Goal: Transaction & Acquisition: Purchase product/service

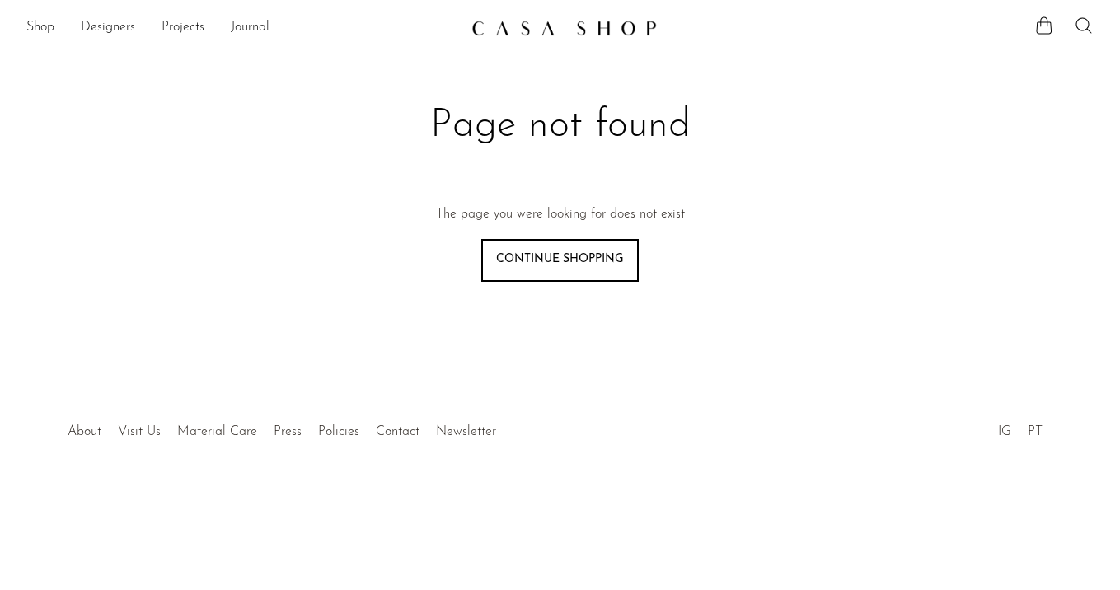
click at [1086, 24] on icon at bounding box center [1084, 26] width 20 height 20
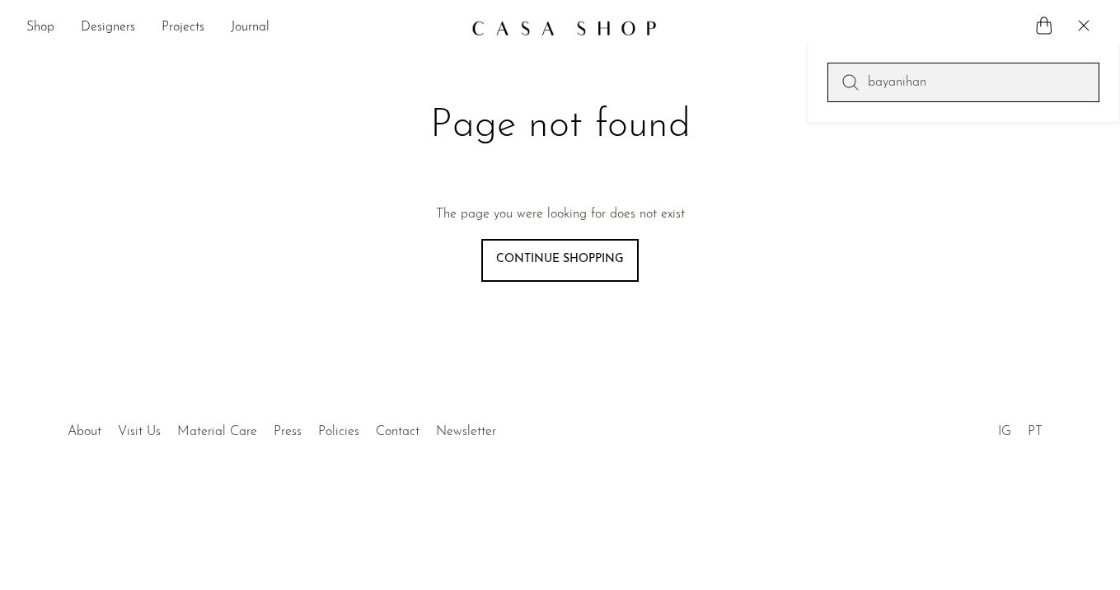
type input "bayanihan"
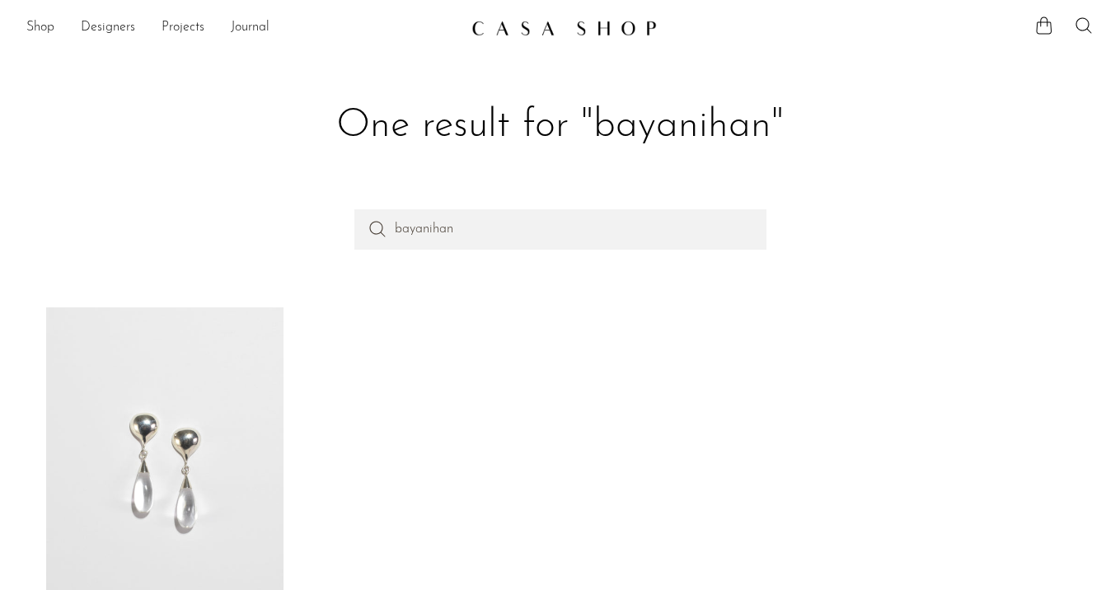
click at [189, 390] on link at bounding box center [164, 472] width 237 height 330
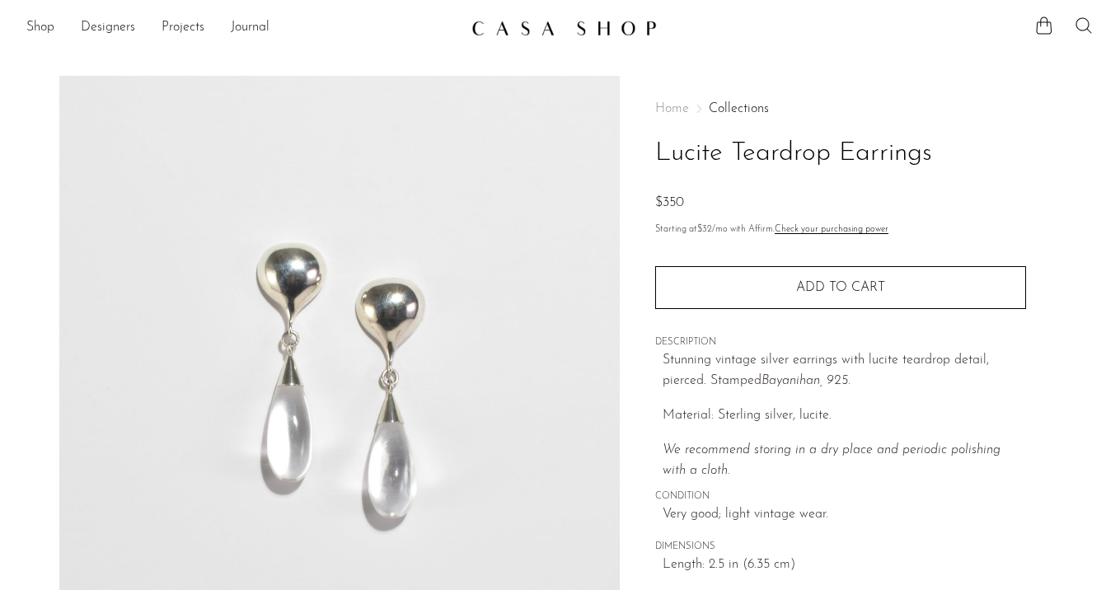
click at [1082, 23] on icon at bounding box center [1084, 26] width 20 height 20
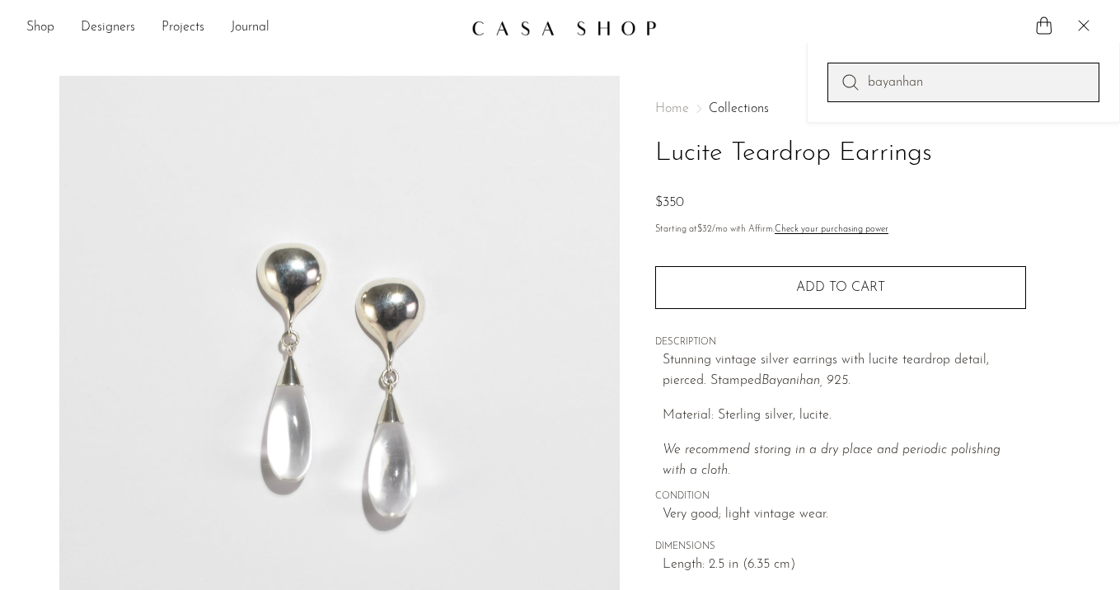
type input "bayanhan"
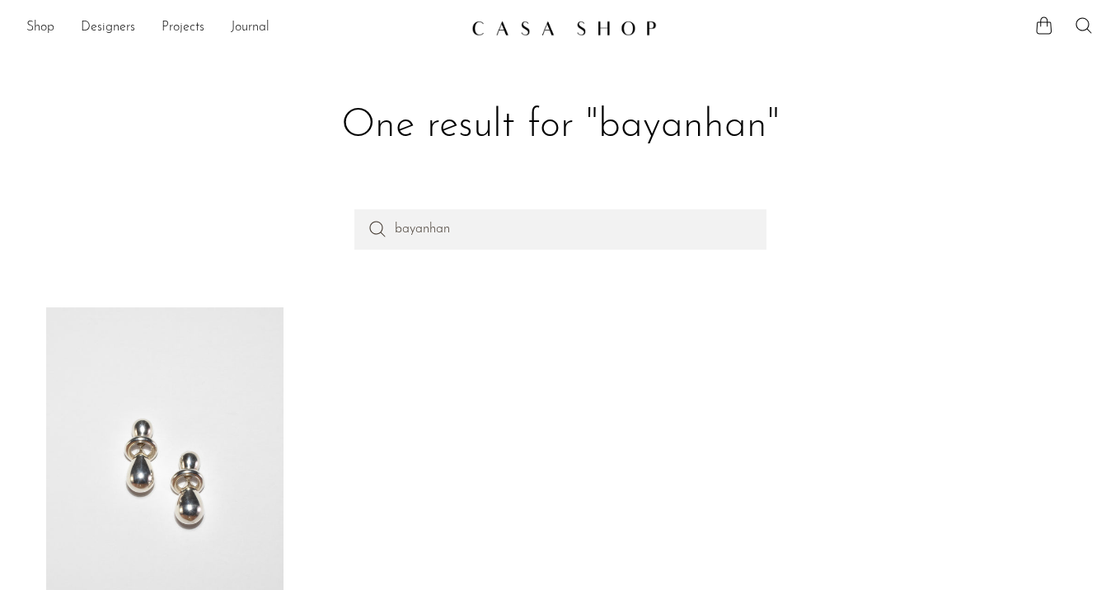
click at [260, 468] on link at bounding box center [164, 472] width 237 height 330
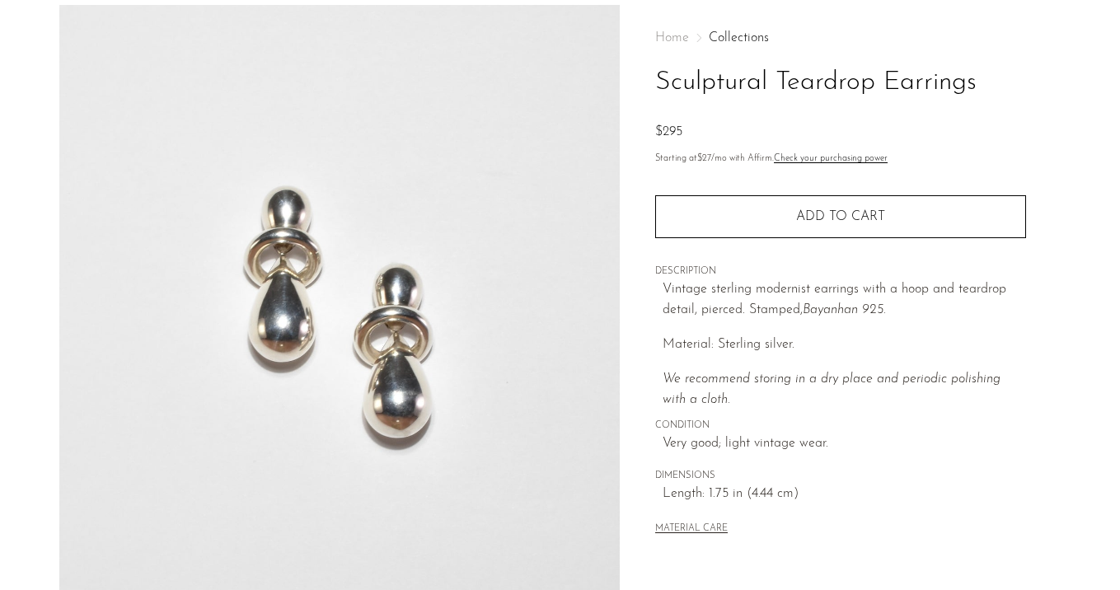
scroll to position [74, 0]
